Goal: Check status: Check status

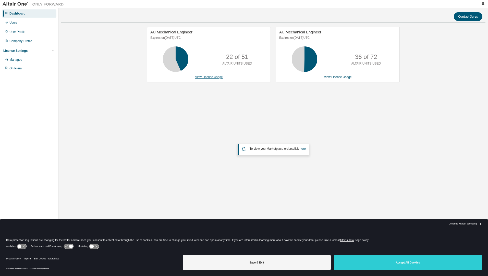
click at [210, 78] on link "View License Usage" at bounding box center [209, 77] width 28 height 4
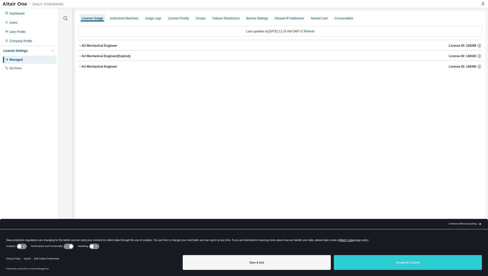
click at [104, 46] on div "AU Mechanical Engineer" at bounding box center [99, 46] width 36 height 4
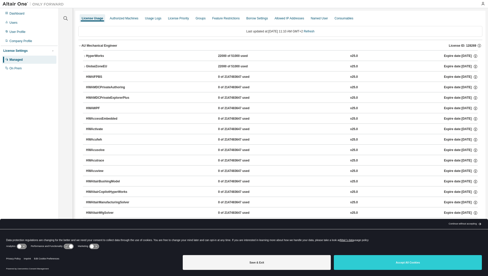
click at [97, 56] on div "HyperWorks" at bounding box center [109, 56] width 46 height 5
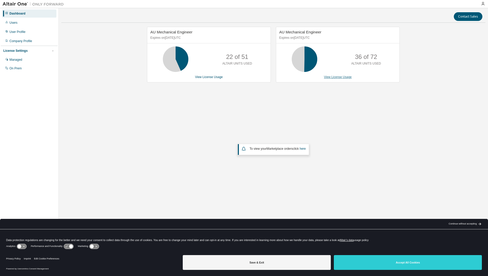
click at [337, 77] on link "View License Usage" at bounding box center [338, 77] width 28 height 4
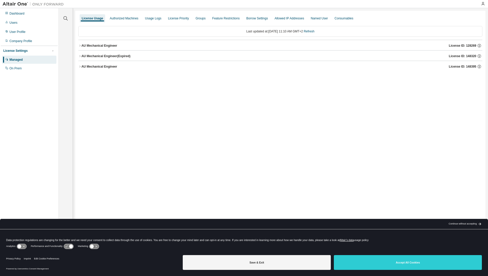
click at [94, 47] on div "AU Mechanical Engineer" at bounding box center [99, 46] width 36 height 4
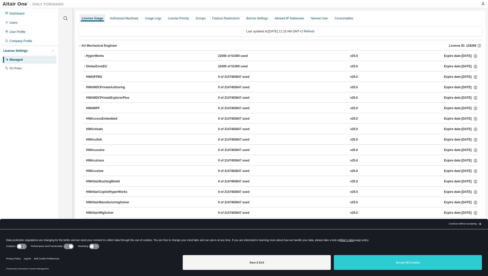
click at [92, 57] on div "HyperWorks" at bounding box center [109, 56] width 46 height 5
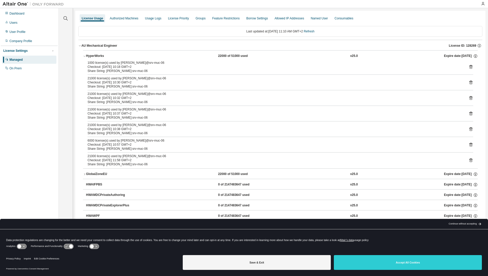
click at [93, 46] on div "AU Mechanical Engineer" at bounding box center [99, 46] width 36 height 4
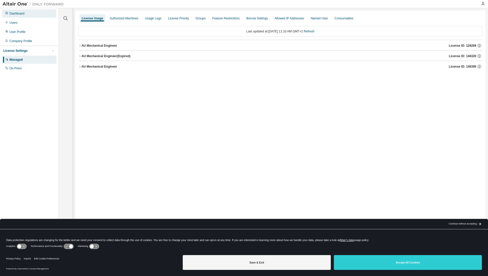
click at [19, 12] on div "Dashboard" at bounding box center [16, 13] width 15 height 4
